Goal: Information Seeking & Learning: Learn about a topic

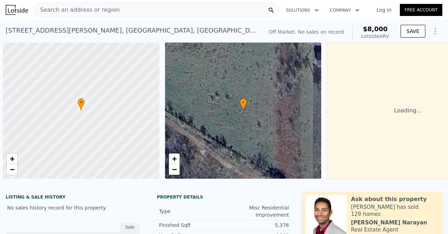
scroll to position [0, 3]
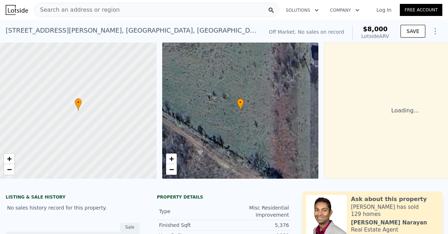
click at [114, 9] on div "Search an address or region" at bounding box center [156, 10] width 245 height 14
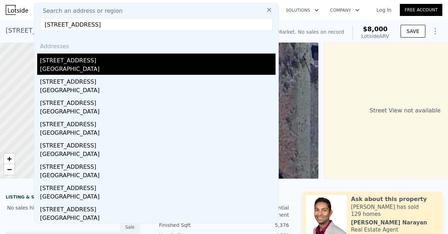
type input "[STREET_ADDRESS]"
click at [129, 62] on div "[STREET_ADDRESS]" at bounding box center [158, 59] width 236 height 11
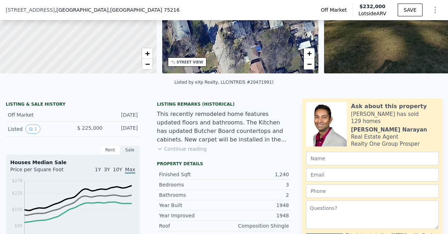
scroll to position [103, 0]
click at [195, 152] on button "Continue reading" at bounding box center [182, 148] width 50 height 7
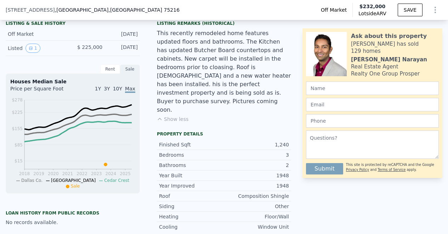
scroll to position [33, 0]
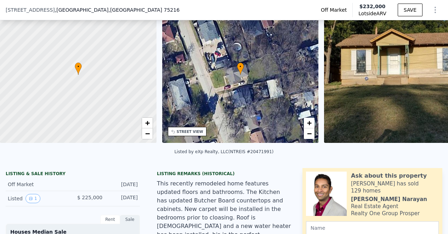
click at [351, 74] on img at bounding box center [402, 75] width 157 height 136
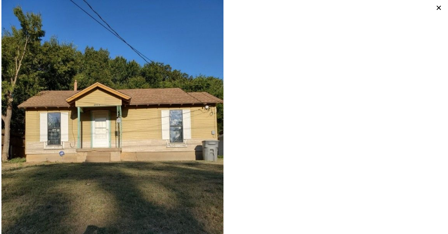
click at [436, 8] on icon at bounding box center [439, 8] width 10 height 10
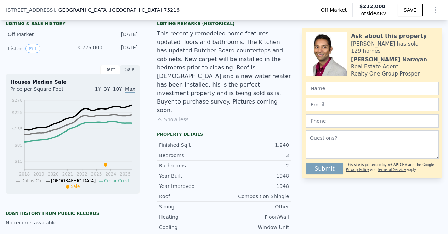
scroll to position [175, 0]
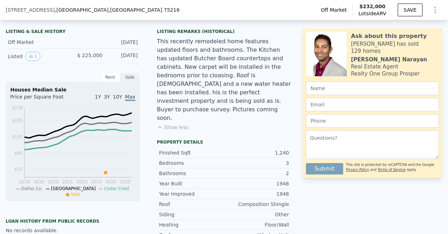
click at [130, 80] on div "Sale" at bounding box center [130, 77] width 20 height 9
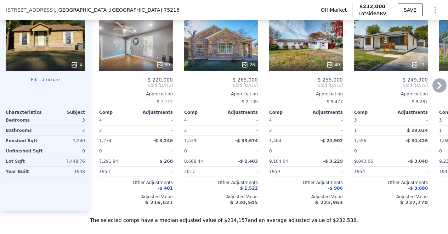
scroll to position [749, 0]
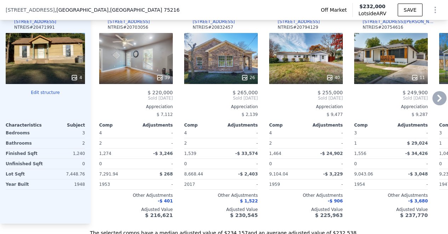
click at [433, 104] on icon at bounding box center [440, 98] width 14 height 14
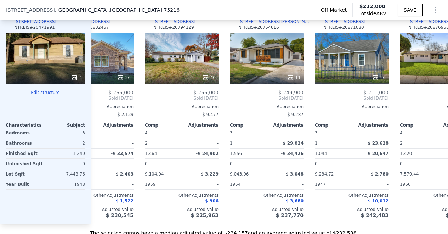
scroll to position [0, 170]
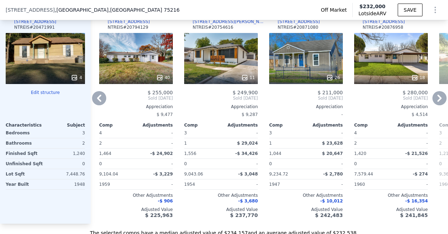
click at [436, 101] on icon at bounding box center [440, 98] width 14 height 14
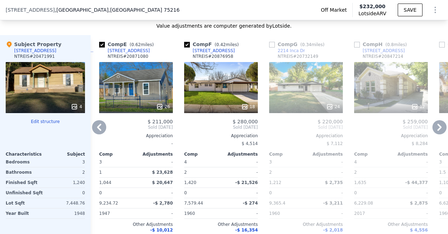
scroll to position [723, 0]
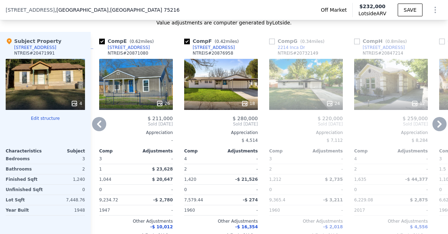
click at [438, 128] on icon at bounding box center [440, 124] width 4 height 7
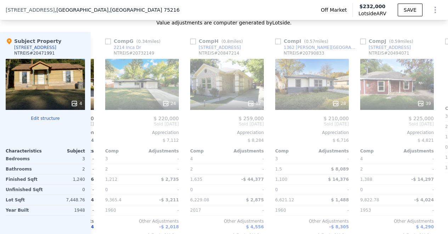
scroll to position [0, 510]
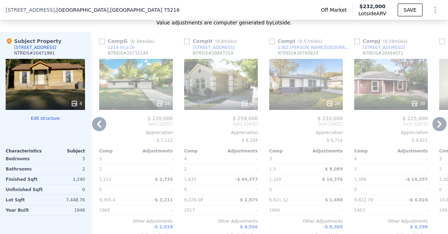
click at [438, 128] on icon at bounding box center [440, 124] width 4 height 7
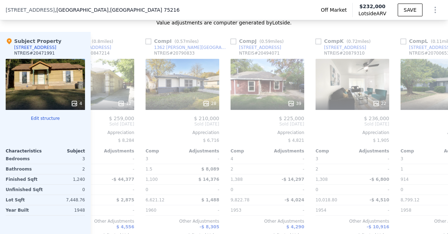
scroll to position [0, 681]
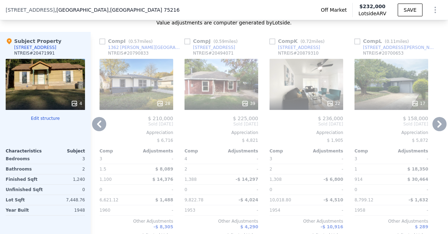
click at [438, 127] on icon at bounding box center [440, 124] width 4 height 7
click at [328, 106] on icon at bounding box center [330, 103] width 5 height 5
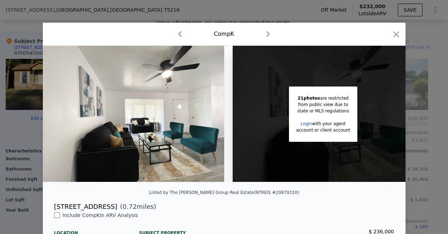
scroll to position [13, 0]
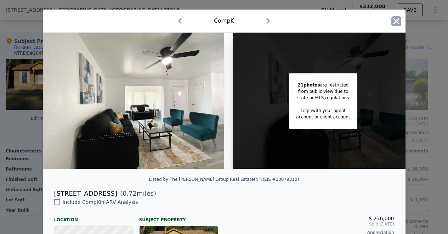
click at [395, 23] on icon "button" at bounding box center [396, 21] width 6 height 6
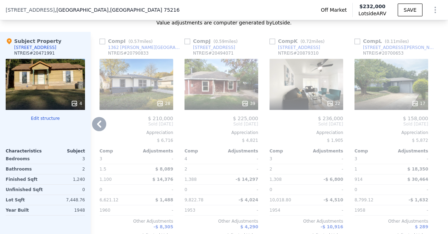
click at [98, 128] on icon at bounding box center [99, 124] width 4 height 7
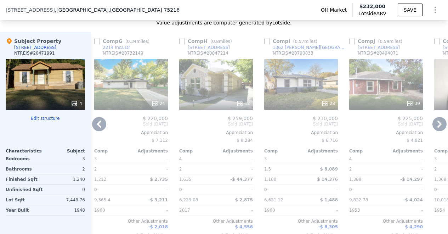
click at [97, 124] on icon at bounding box center [99, 124] width 14 height 14
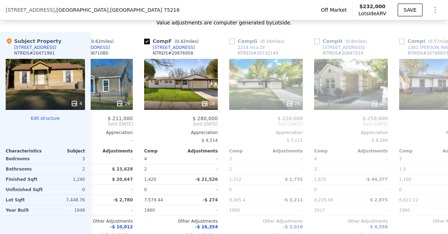
scroll to position [0, 345]
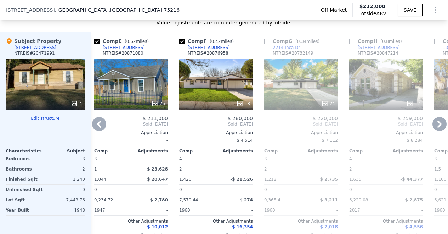
click at [95, 129] on icon at bounding box center [99, 124] width 14 height 14
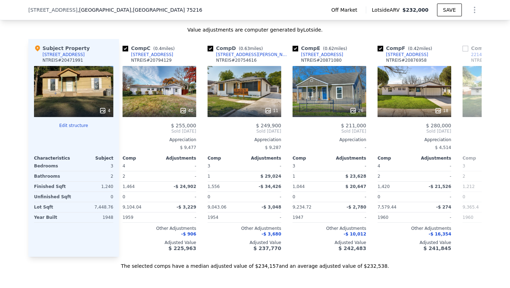
scroll to position [698, 0]
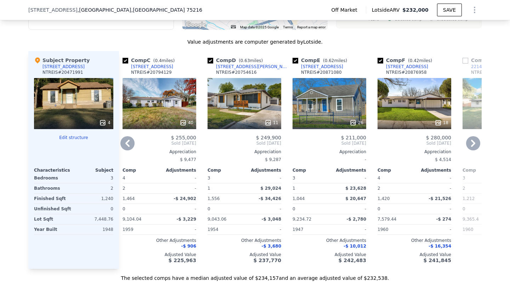
click at [448, 141] on icon at bounding box center [473, 143] width 14 height 14
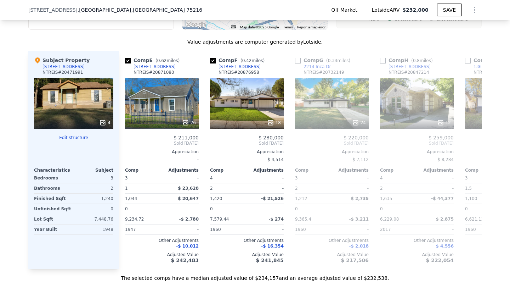
scroll to position [0, 345]
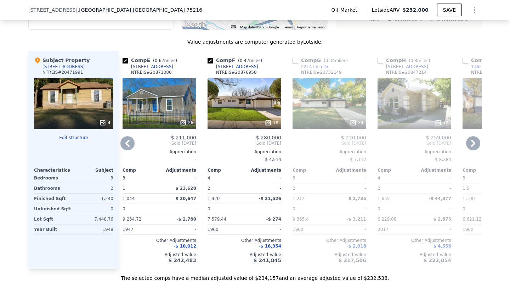
click at [448, 141] on icon at bounding box center [473, 143] width 14 height 14
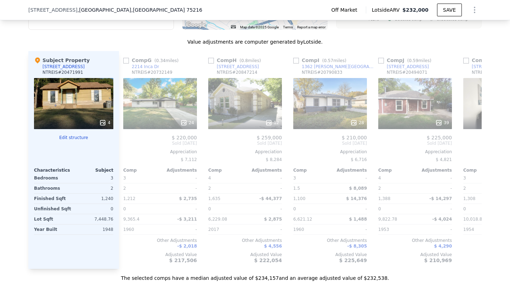
scroll to position [0, 515]
click at [448, 141] on icon at bounding box center [473, 143] width 14 height 14
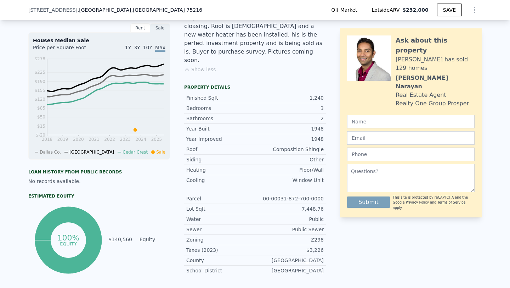
scroll to position [464, 0]
